Goal: Find specific page/section: Find specific page/section

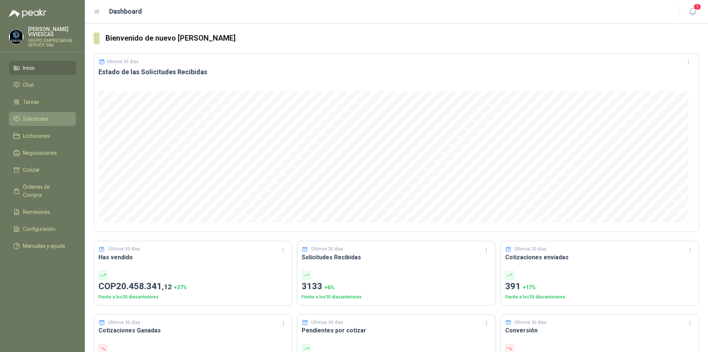
click at [27, 120] on span "Solicitudes" at bounding box center [35, 119] width 25 height 8
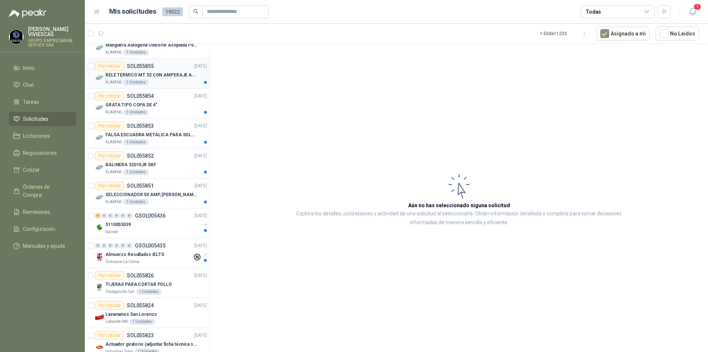
scroll to position [369, 0]
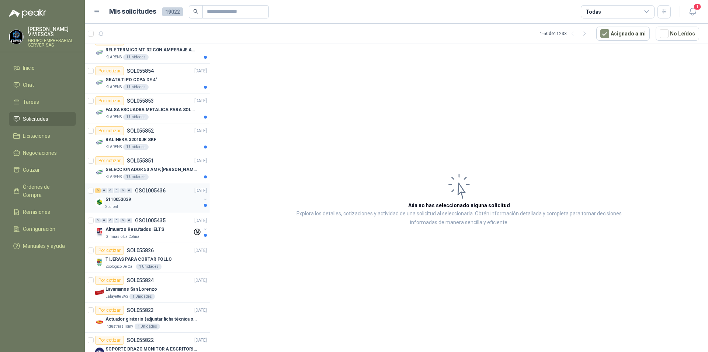
click at [122, 198] on p "5110053039" at bounding box center [118, 199] width 25 height 7
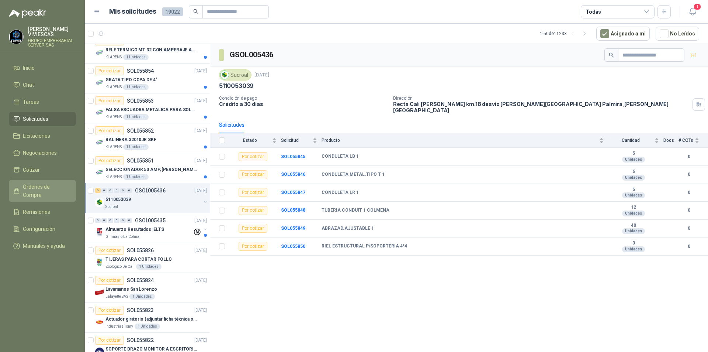
click at [55, 186] on span "Órdenes de Compra" at bounding box center [46, 191] width 46 height 16
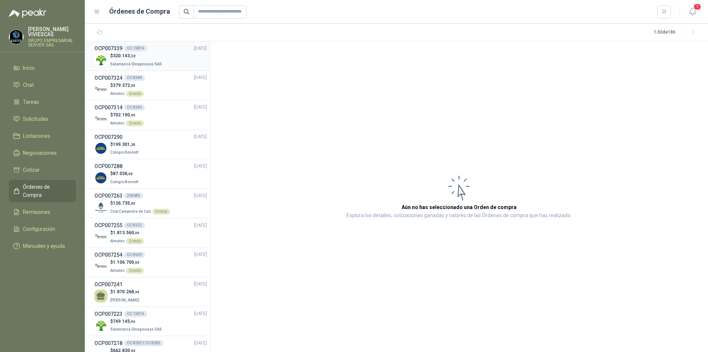
click at [116, 56] on span "320.143 ,32" at bounding box center [124, 55] width 23 height 5
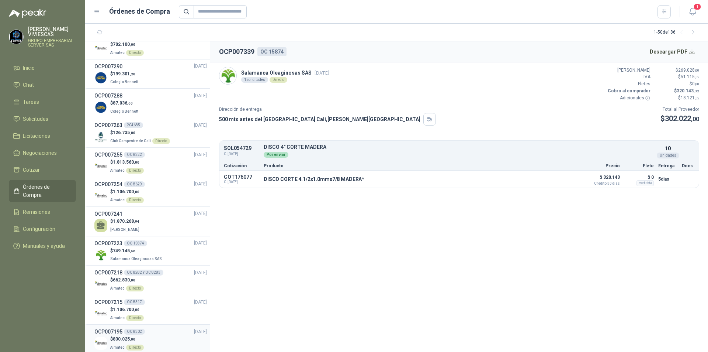
scroll to position [148, 0]
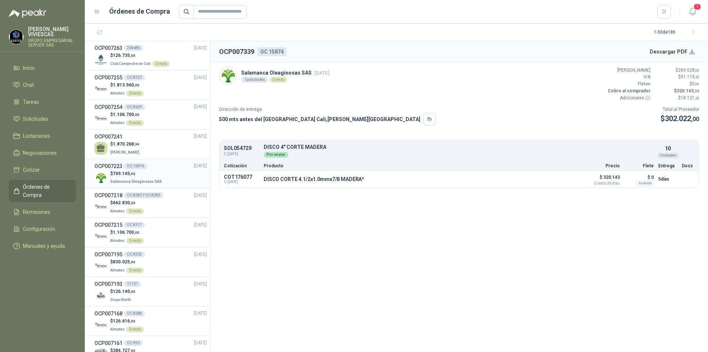
click at [124, 176] on p "$ 749.145 ,46" at bounding box center [136, 173] width 53 height 7
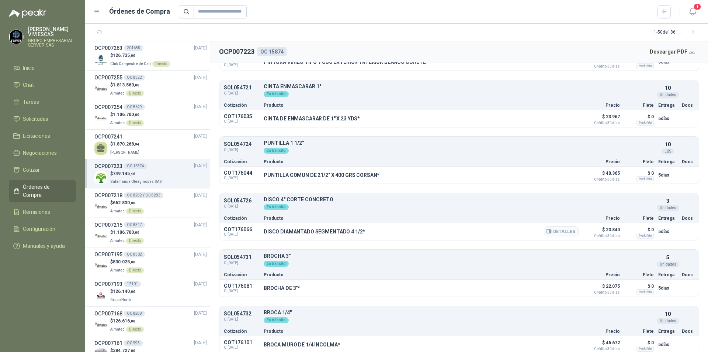
scroll to position [179, 0]
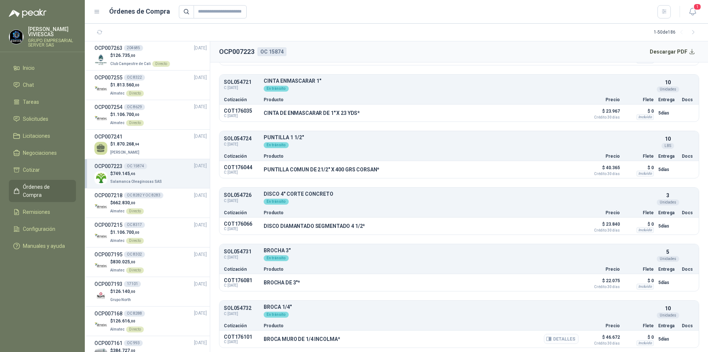
click at [549, 340] on button "Detalles" at bounding box center [561, 339] width 35 height 10
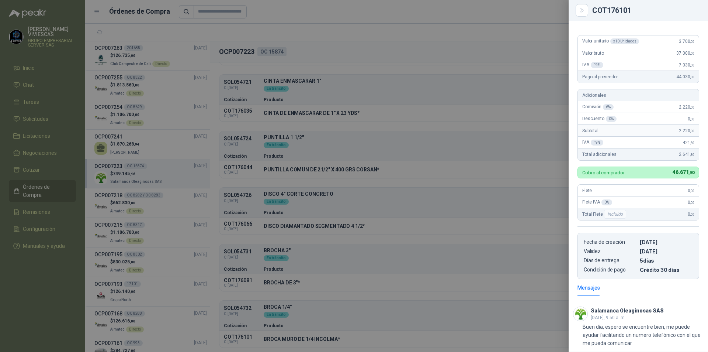
scroll to position [0, 0]
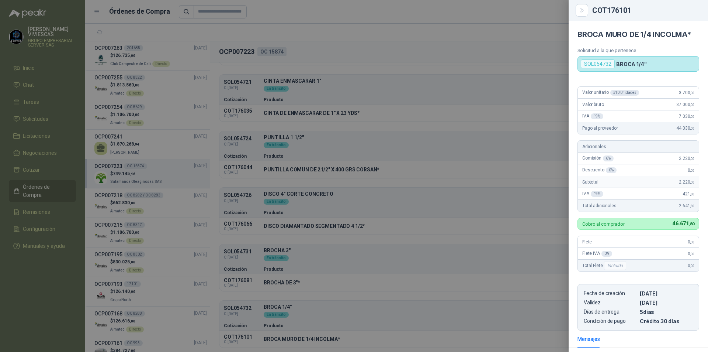
drag, startPoint x: 461, startPoint y: 34, endPoint x: 468, endPoint y: 30, distance: 7.8
click at [464, 33] on div at bounding box center [354, 176] width 708 height 352
